Goal: Communication & Community: Share content

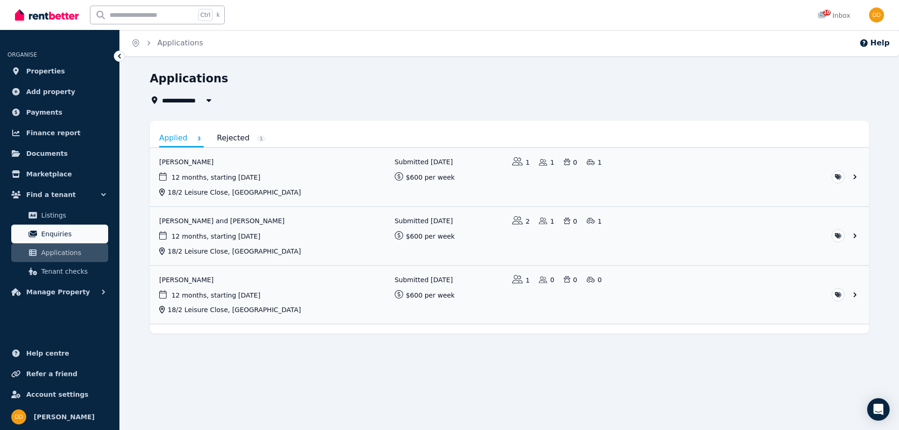
click at [55, 235] on span "Enquiries" at bounding box center [72, 234] width 63 height 11
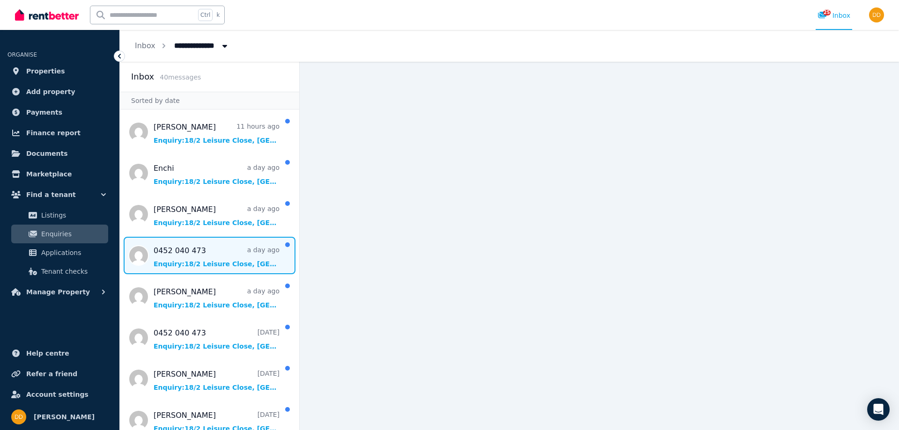
click at [219, 250] on span "Message list" at bounding box center [209, 255] width 179 height 37
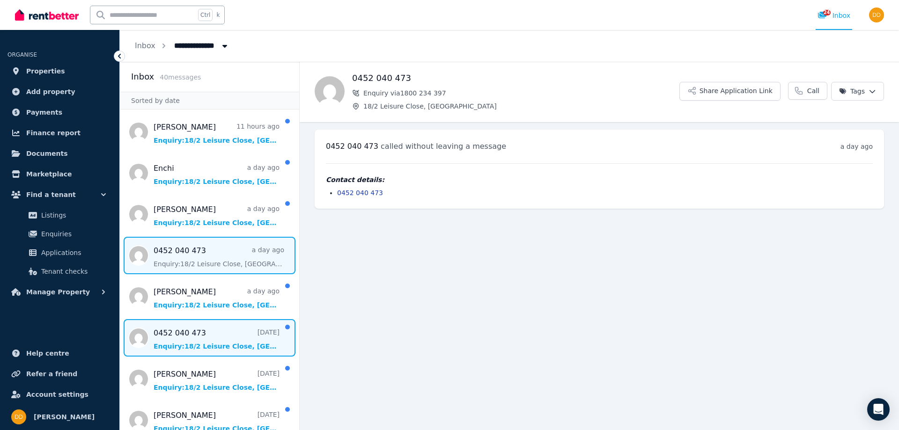
click at [206, 330] on span "Message list" at bounding box center [209, 337] width 179 height 37
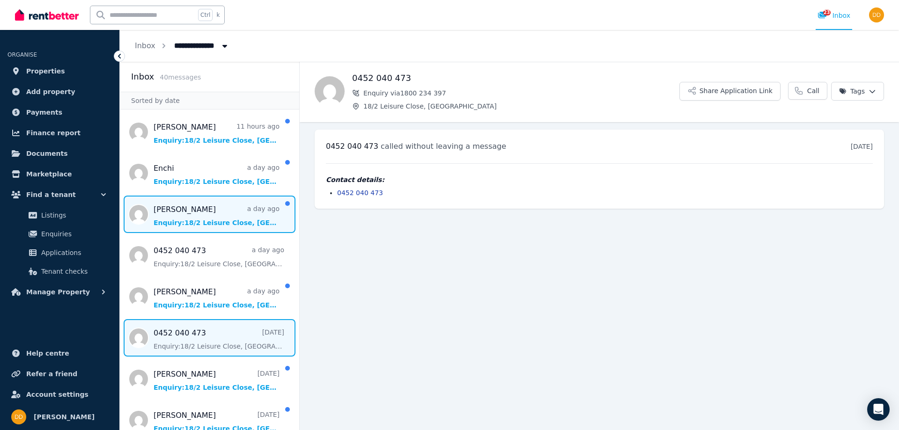
click at [208, 205] on span "Message list" at bounding box center [209, 214] width 179 height 37
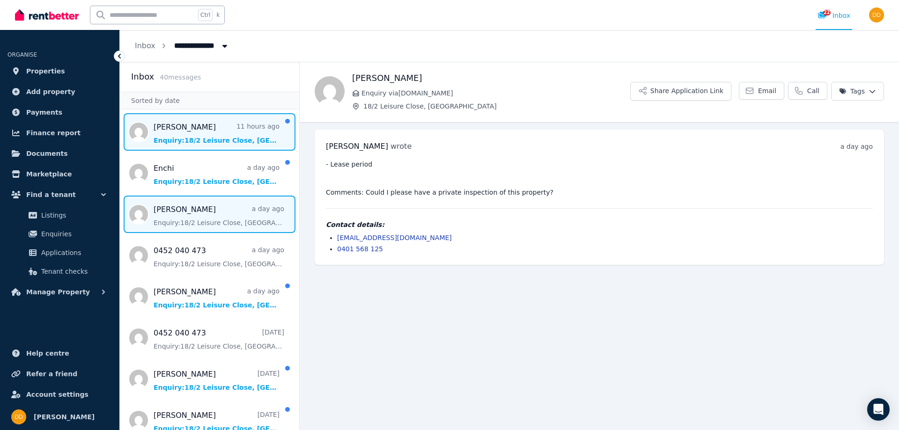
click at [213, 124] on span "Message list" at bounding box center [209, 131] width 179 height 37
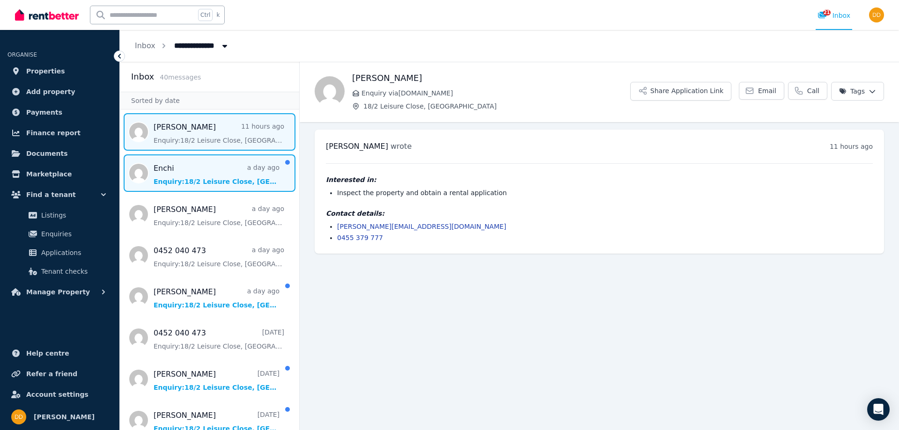
click at [212, 165] on span "Message list" at bounding box center [209, 173] width 179 height 37
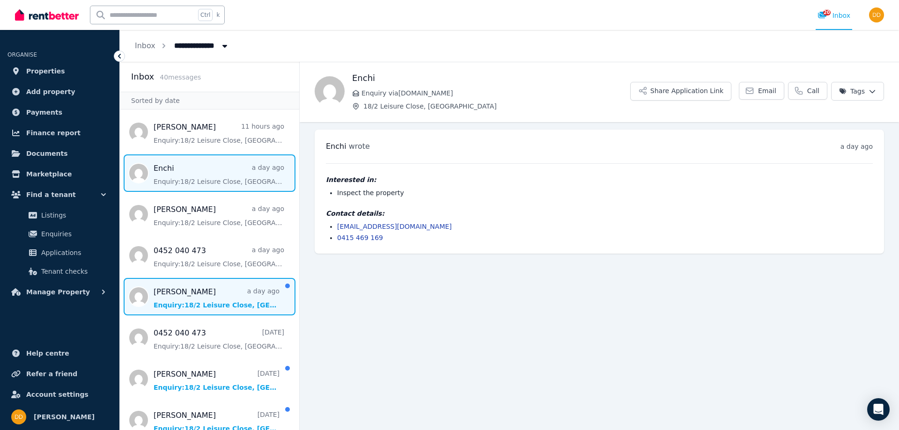
click at [223, 288] on span "Message list" at bounding box center [209, 296] width 179 height 37
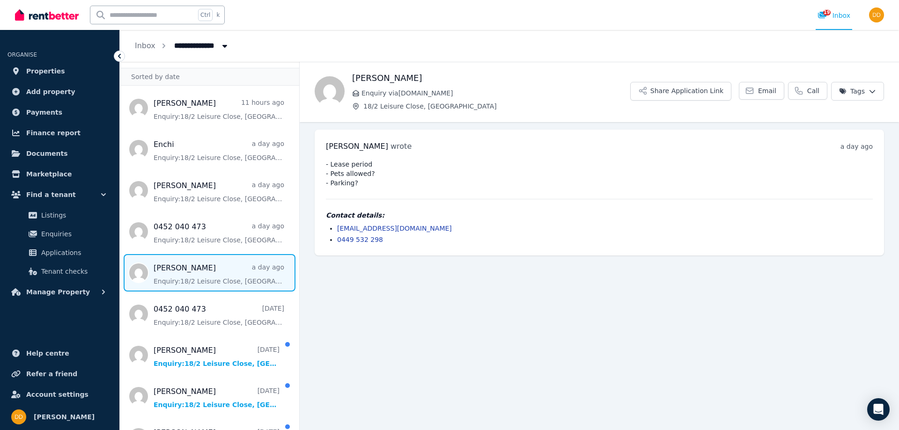
scroll to position [47, 0]
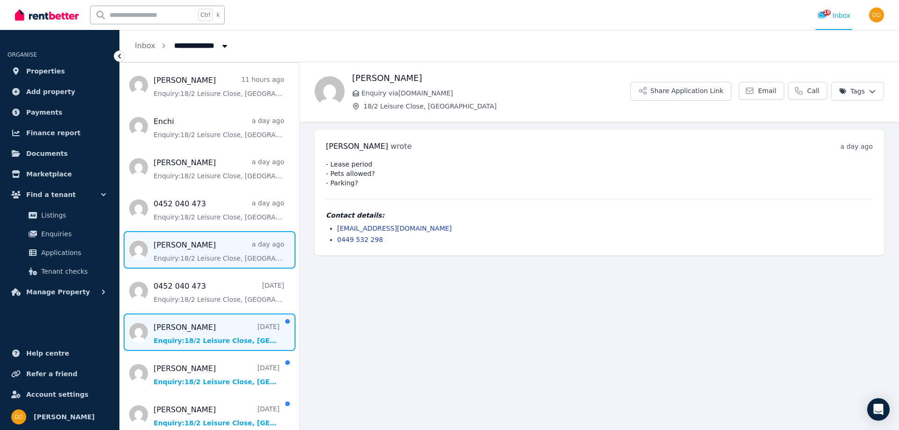
click at [213, 325] on span "Message list" at bounding box center [209, 332] width 179 height 37
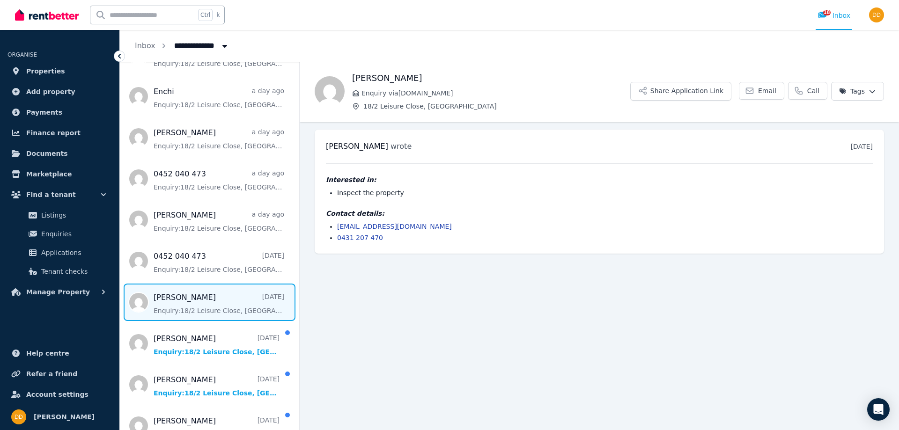
scroll to position [94, 0]
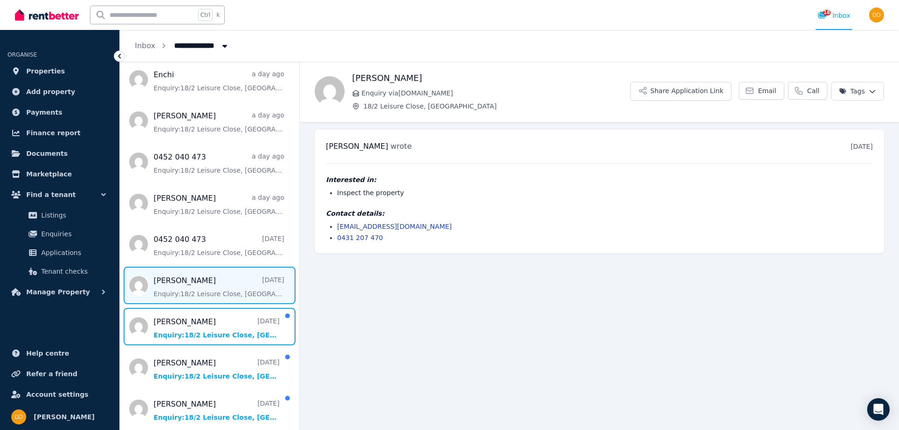
click at [214, 325] on span "Message list" at bounding box center [209, 326] width 179 height 37
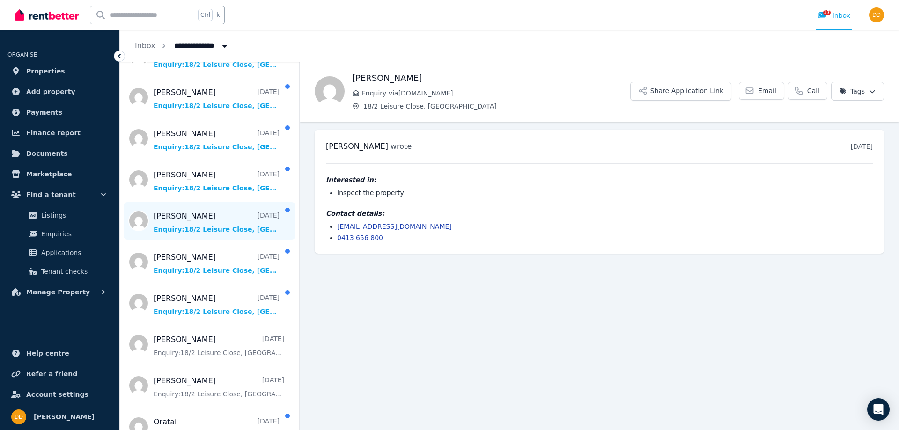
scroll to position [421, 0]
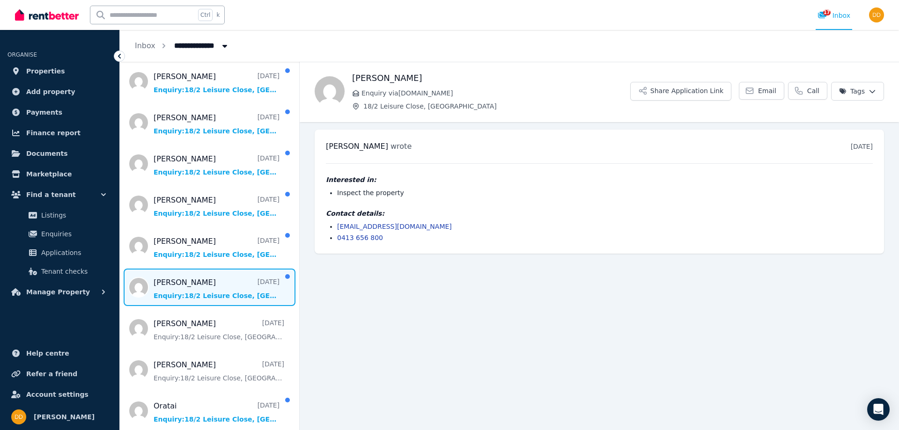
click at [212, 281] on span "Message list" at bounding box center [209, 287] width 179 height 37
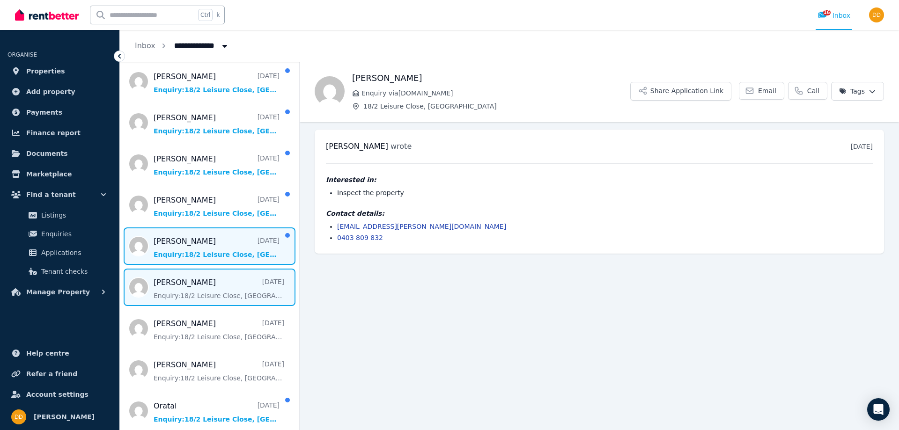
click at [208, 239] on span "Message list" at bounding box center [209, 246] width 179 height 37
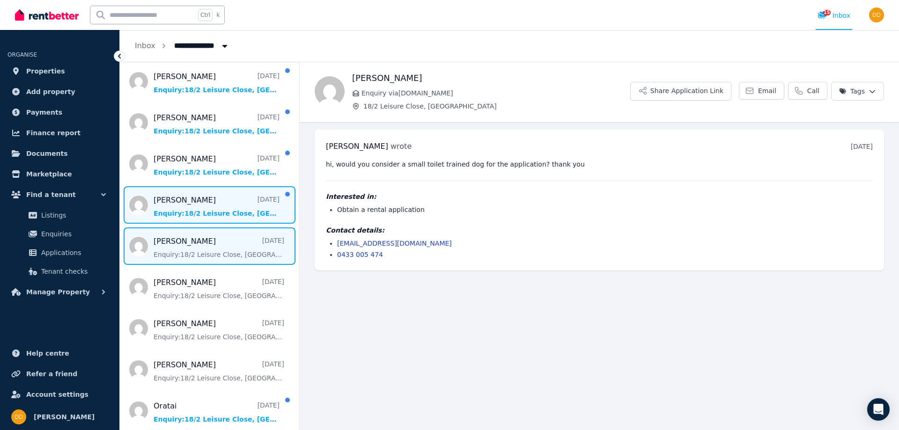
click at [208, 197] on span "Message list" at bounding box center [209, 204] width 179 height 37
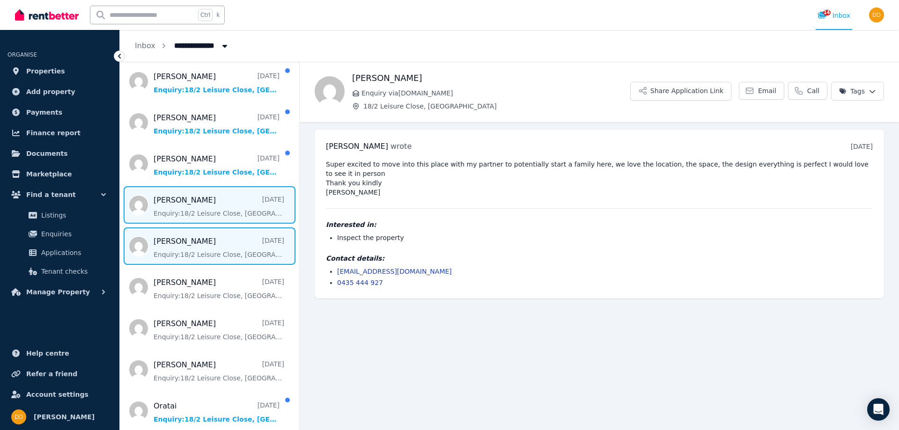
click at [210, 240] on span "Message list" at bounding box center [209, 246] width 179 height 37
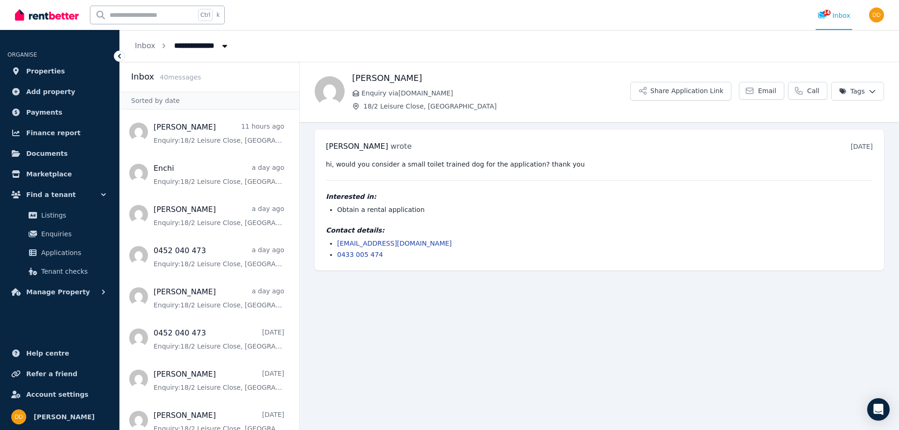
click at [862, 93] on html "**********" at bounding box center [449, 215] width 899 height 430
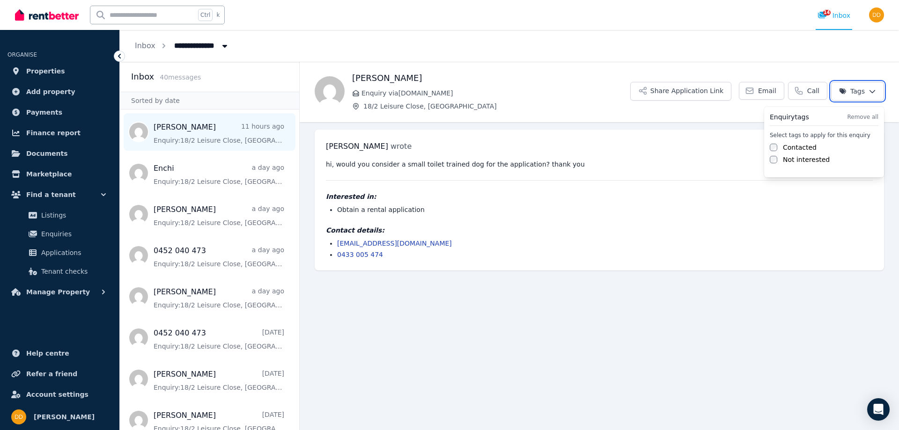
click at [209, 130] on html "**********" at bounding box center [449, 215] width 899 height 430
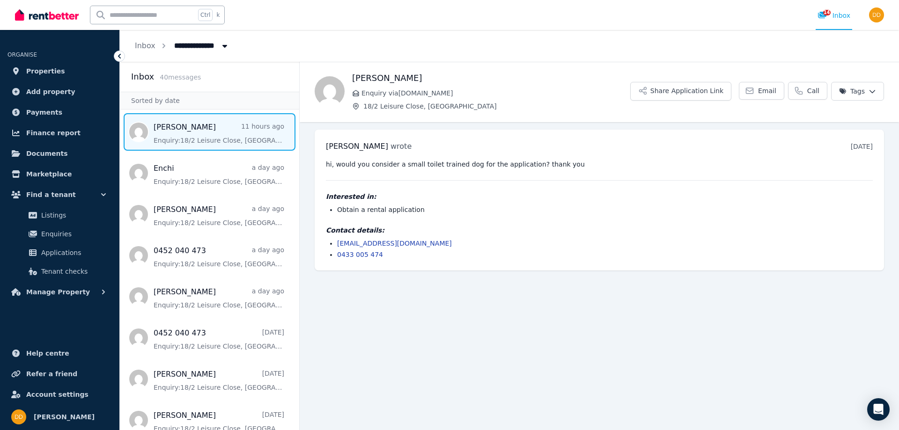
click at [215, 128] on span "Message list" at bounding box center [209, 131] width 179 height 37
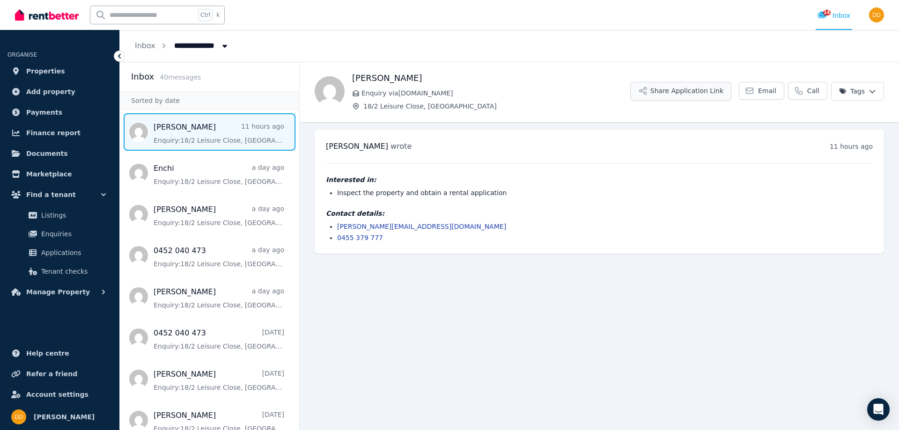
click at [692, 89] on button "Share Application Link" at bounding box center [680, 91] width 101 height 19
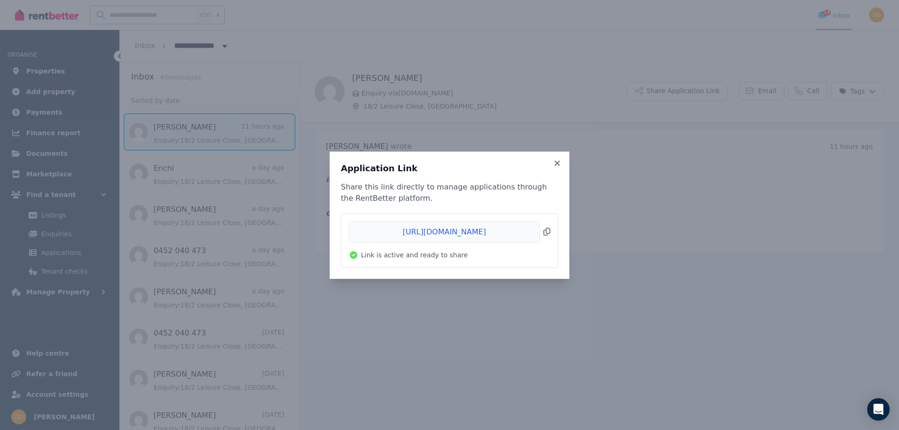
click at [547, 231] on span "Copied!" at bounding box center [449, 232] width 201 height 22
click at [558, 163] on icon at bounding box center [556, 163] width 5 height 5
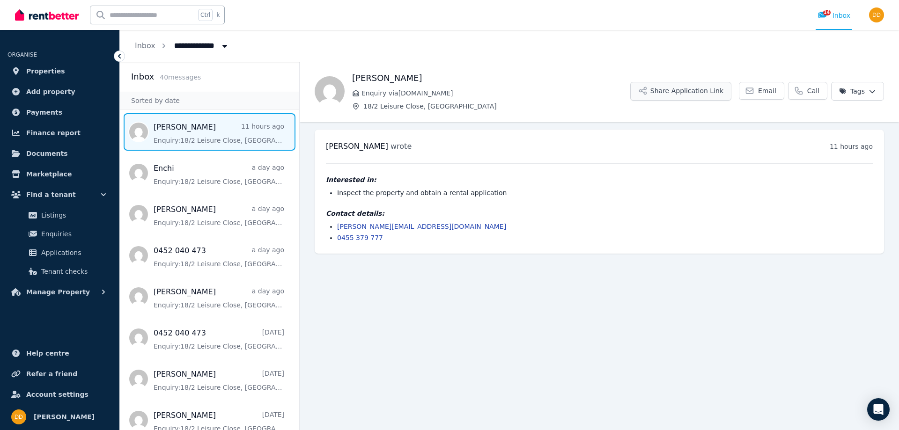
click at [704, 92] on button "Share Application Link" at bounding box center [680, 91] width 101 height 19
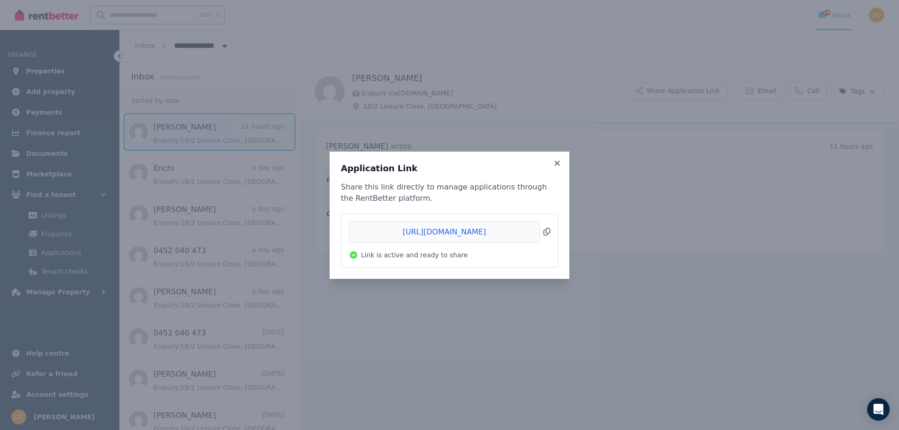
click at [491, 231] on span "Copied!" at bounding box center [449, 232] width 201 height 22
click at [560, 162] on icon at bounding box center [557, 163] width 9 height 8
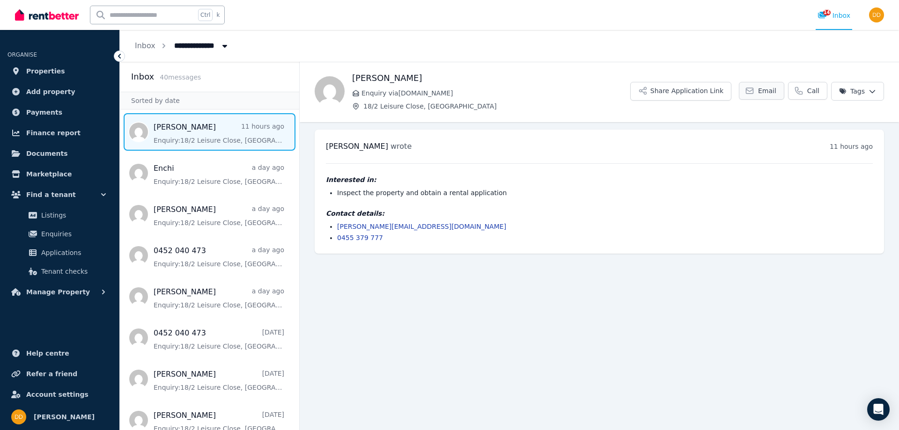
click at [763, 89] on span "Email" at bounding box center [767, 90] width 18 height 9
